Goal: Information Seeking & Learning: Learn about a topic

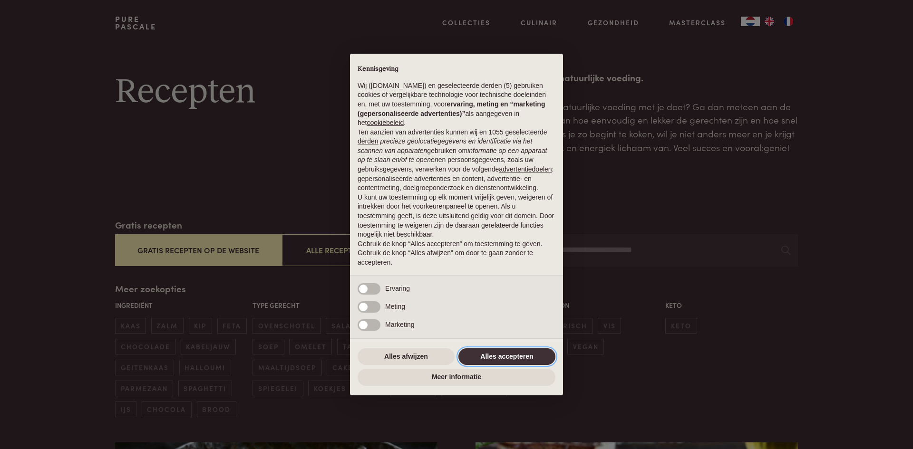
click at [509, 356] on button "Alles accepteren" at bounding box center [506, 357] width 97 height 17
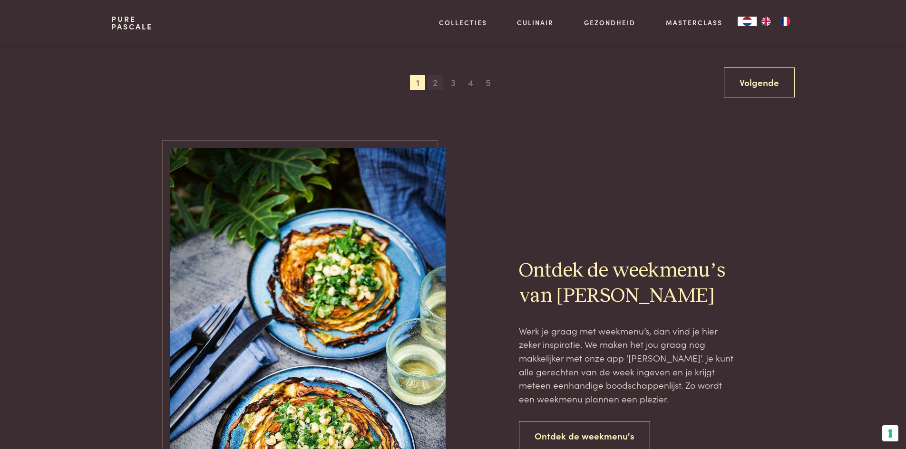
scroll to position [2092, 0]
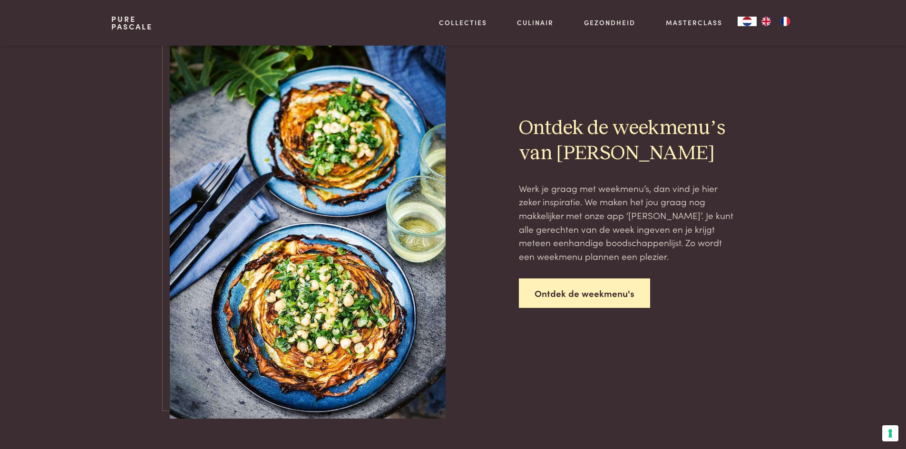
click at [591, 292] on link "Ontdek de weekmenu's" at bounding box center [584, 294] width 131 height 30
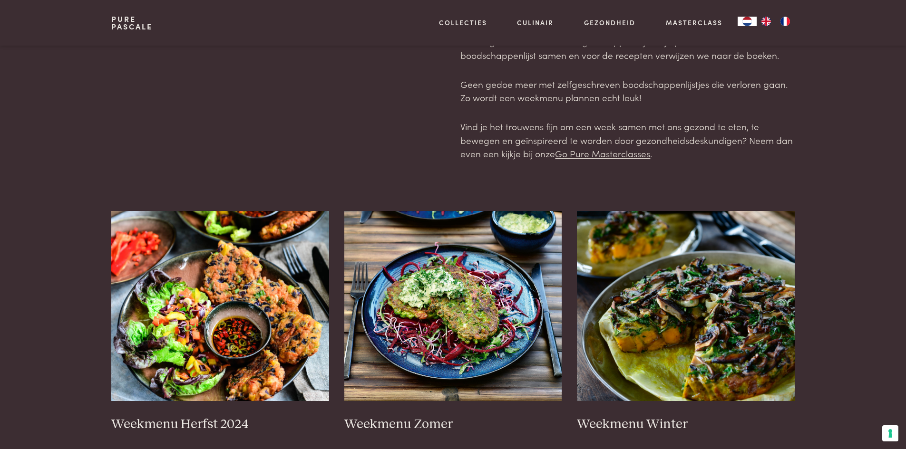
scroll to position [190, 0]
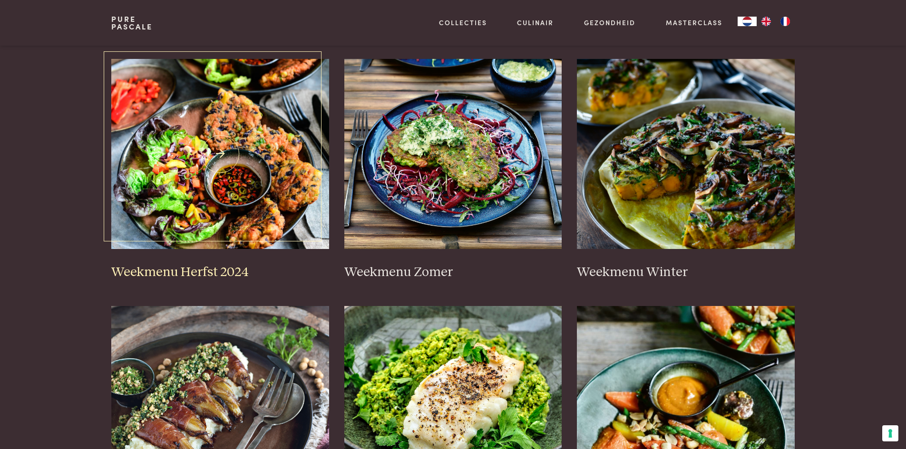
click at [237, 216] on img at bounding box center [220, 154] width 218 height 190
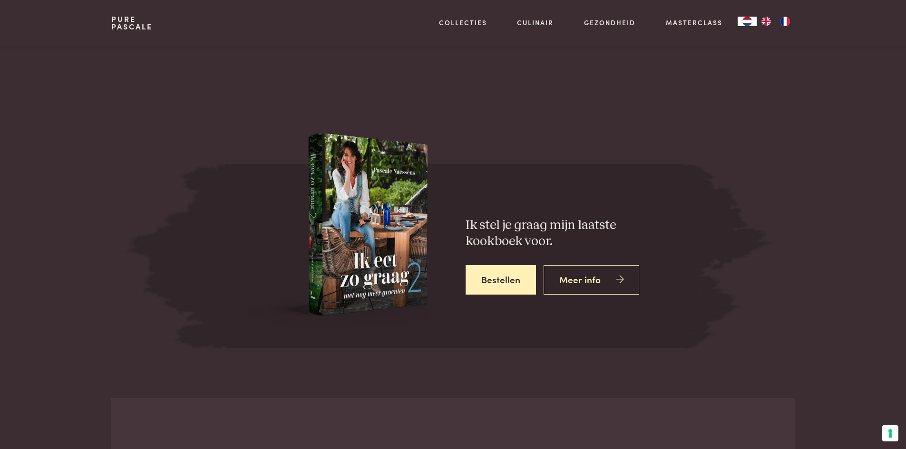
scroll to position [3566, 0]
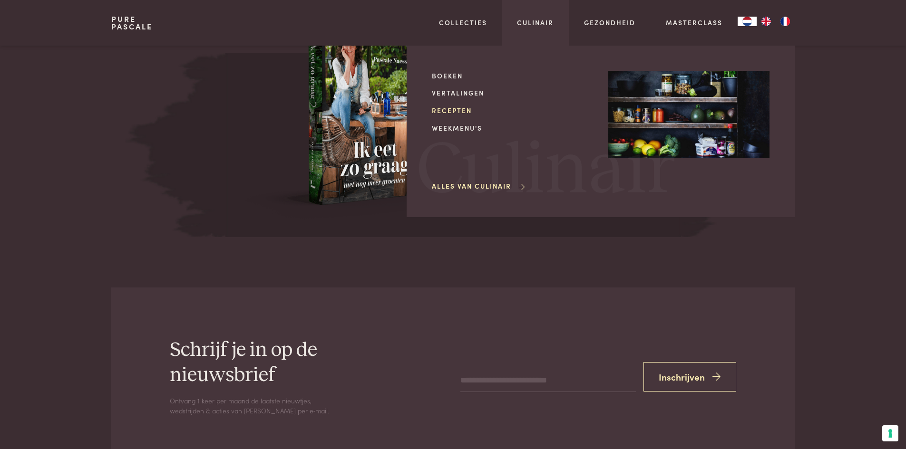
click at [451, 108] on link "Recepten" at bounding box center [512, 111] width 161 height 10
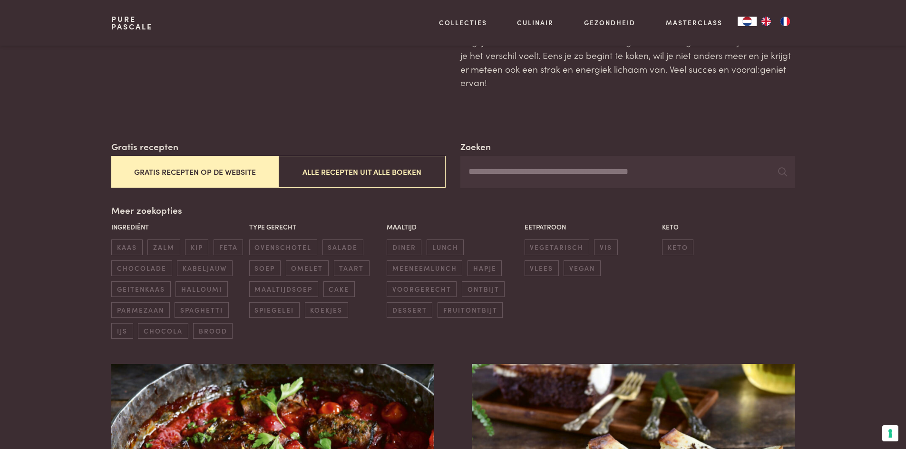
scroll to position [95, 0]
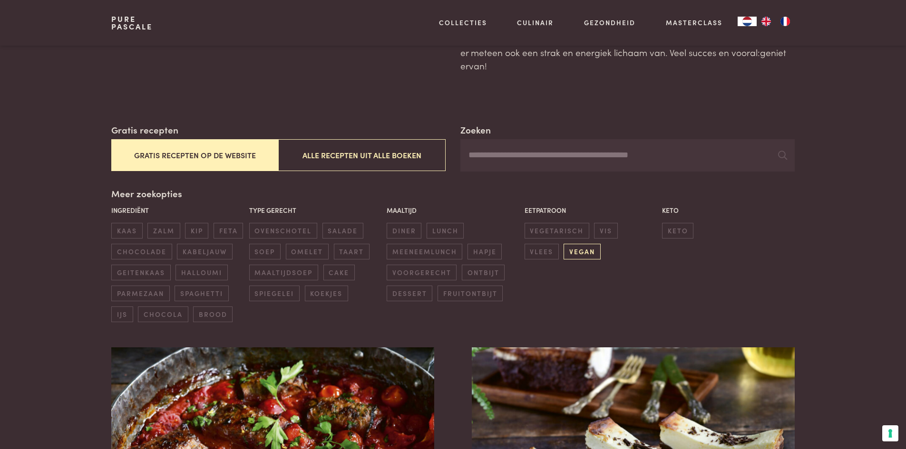
click at [563, 250] on span "vegan" at bounding box center [581, 252] width 37 height 16
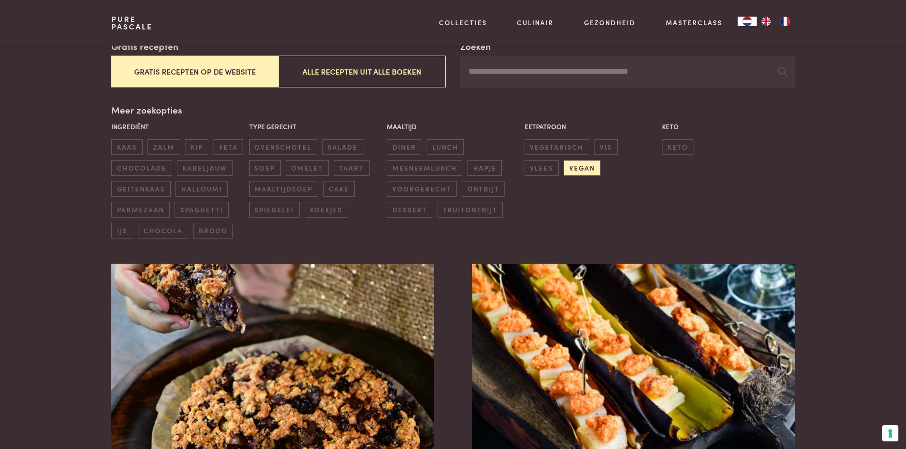
scroll to position [76, 0]
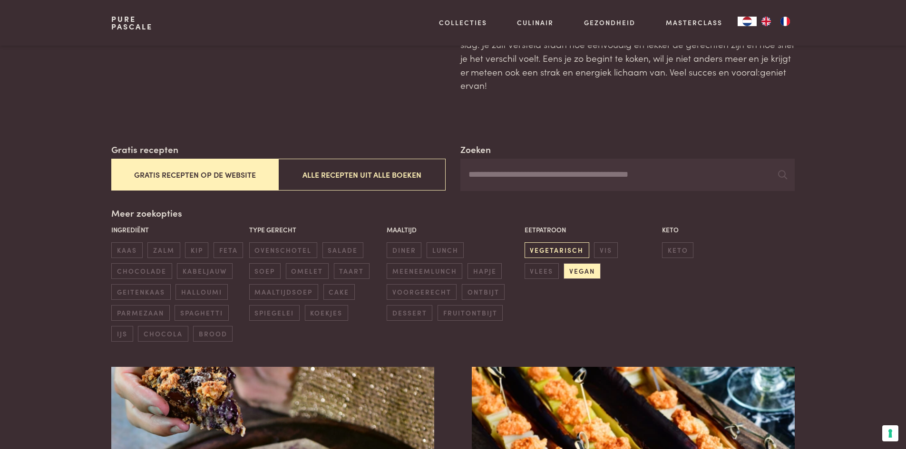
click at [575, 253] on span "vegetarisch" at bounding box center [556, 250] width 65 height 16
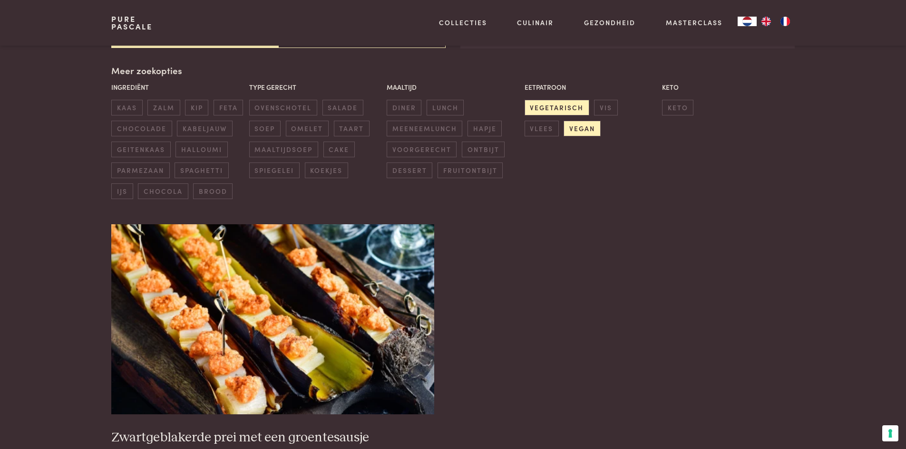
scroll to position [266, 0]
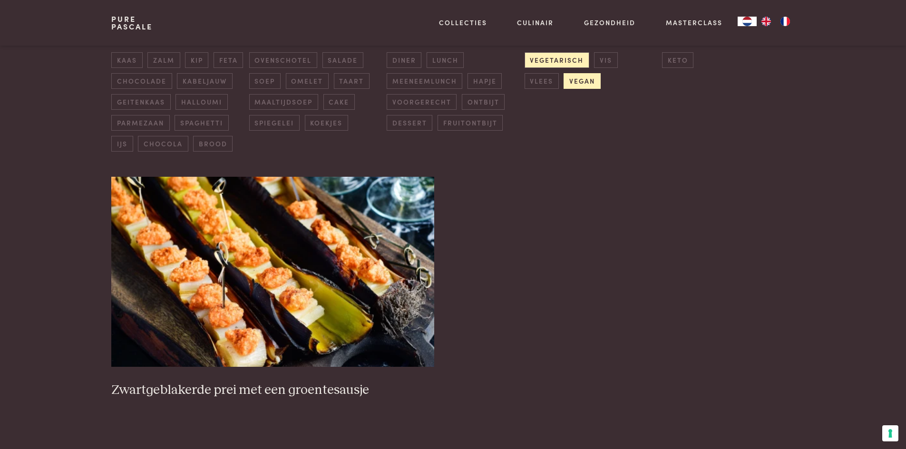
click at [563, 84] on span "vegan" at bounding box center [581, 81] width 37 height 16
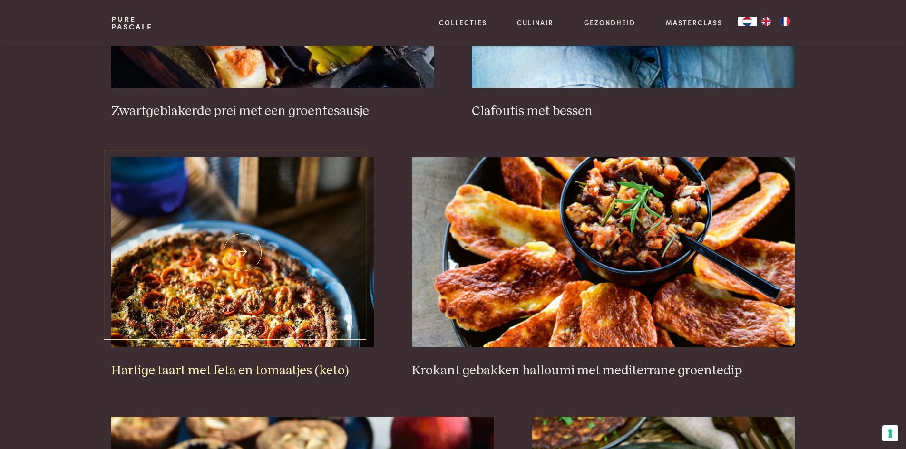
scroll to position [551, 0]
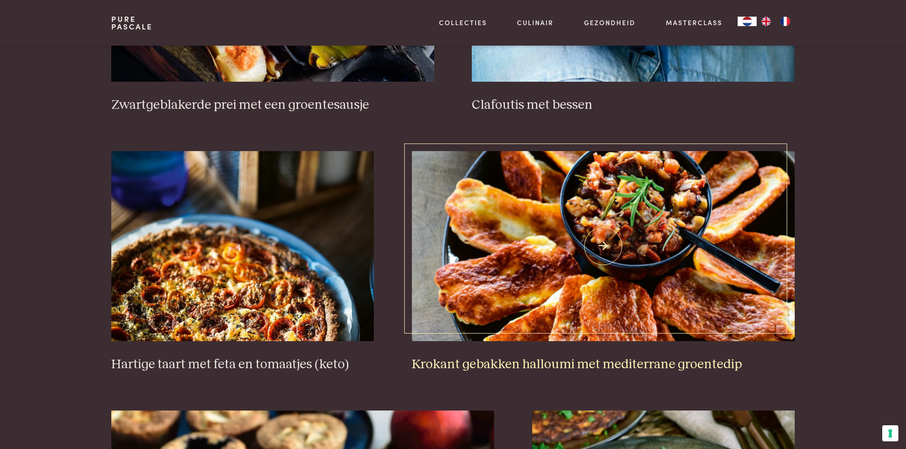
click at [562, 306] on img at bounding box center [603, 246] width 383 height 190
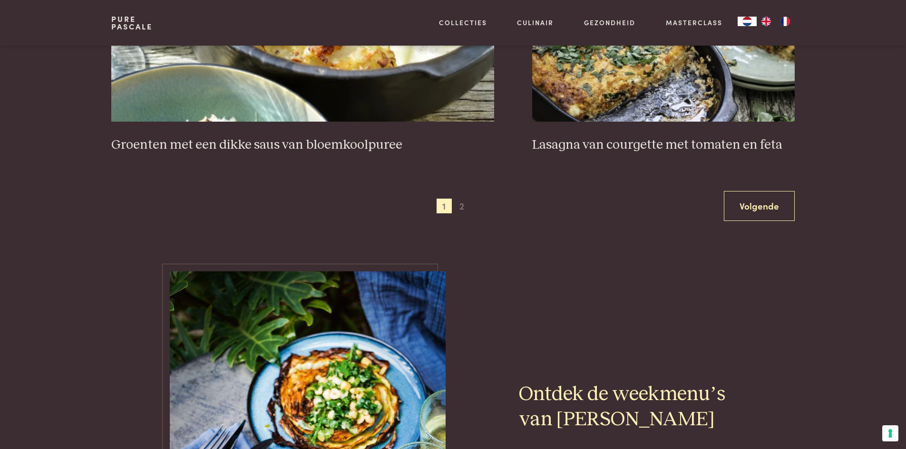
scroll to position [1835, 0]
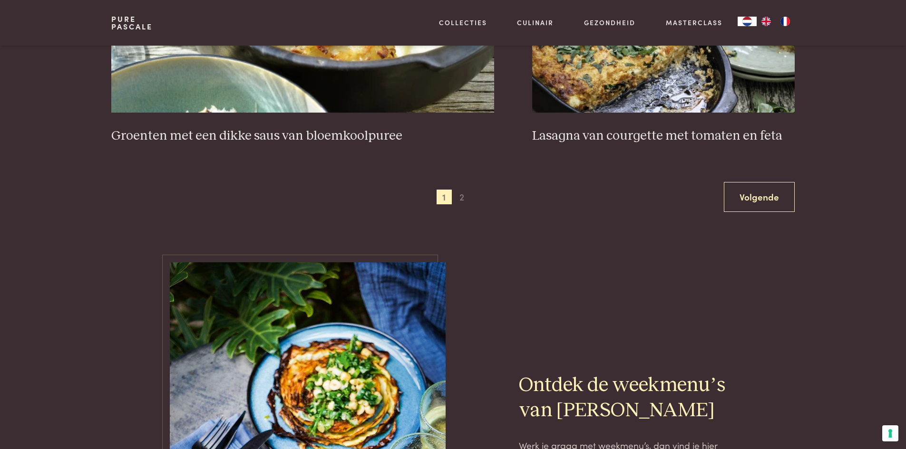
click at [469, 195] on div "Vorige 1 2 Volgende" at bounding box center [452, 197] width 683 height 30
click at [466, 197] on span "2" at bounding box center [461, 197] width 15 height 15
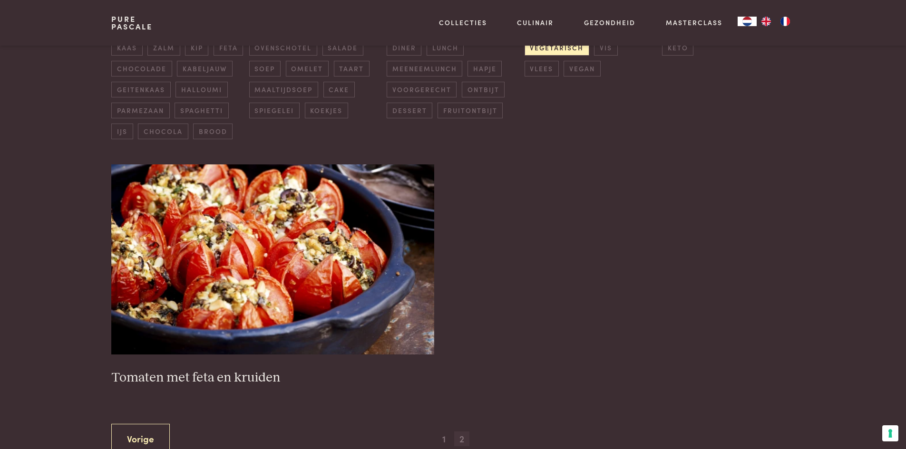
scroll to position [313, 0]
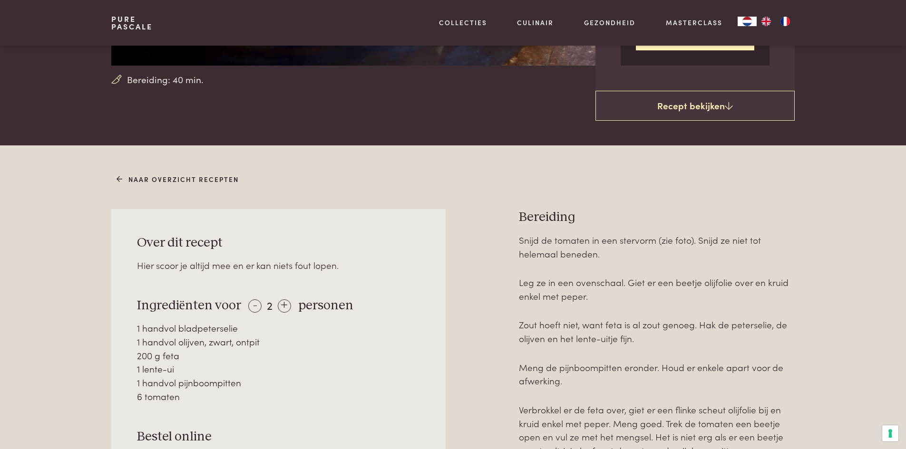
scroll to position [380, 0]
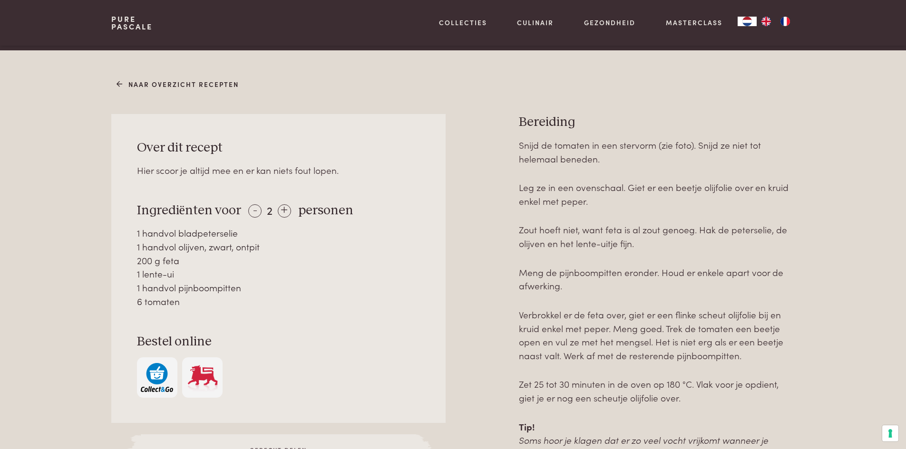
click at [161, 368] on img "button" at bounding box center [157, 377] width 32 height 29
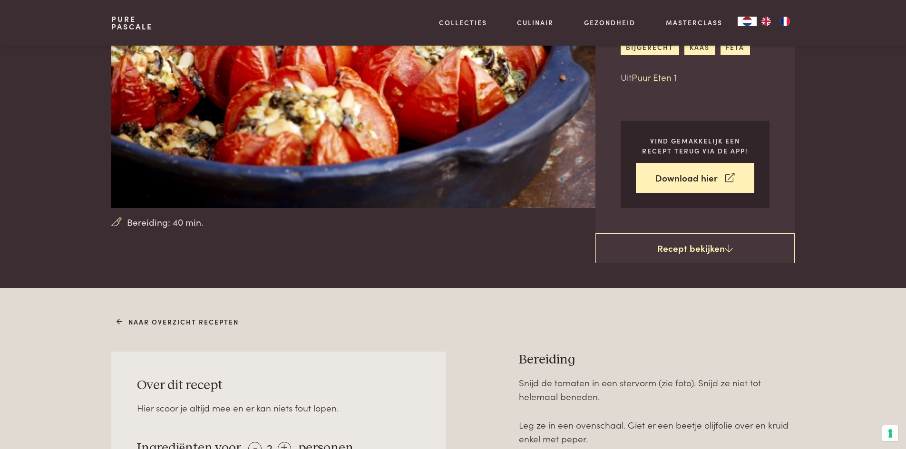
scroll to position [0, 0]
